Goal: Find contact information: Find contact information

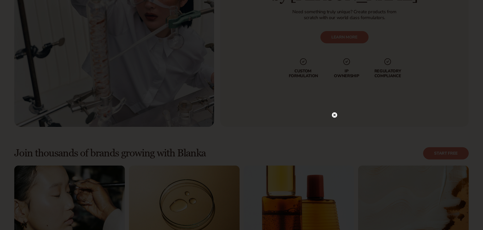
scroll to position [1429, 0]
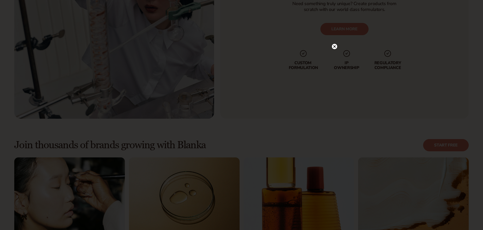
click at [334, 46] on circle at bounding box center [334, 46] width 5 height 5
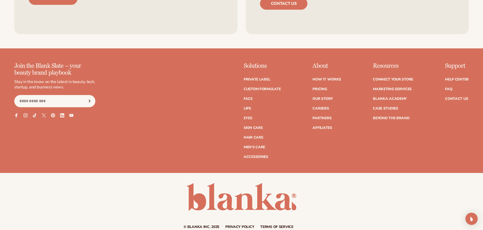
scroll to position [2333, 0]
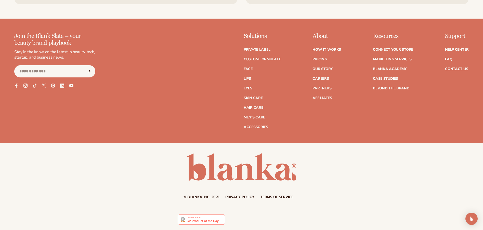
click at [457, 67] on link "Contact Us" at bounding box center [456, 69] width 23 height 4
click at [18, 83] on icon at bounding box center [16, 85] width 4 height 4
